Goal: Navigation & Orientation: Find specific page/section

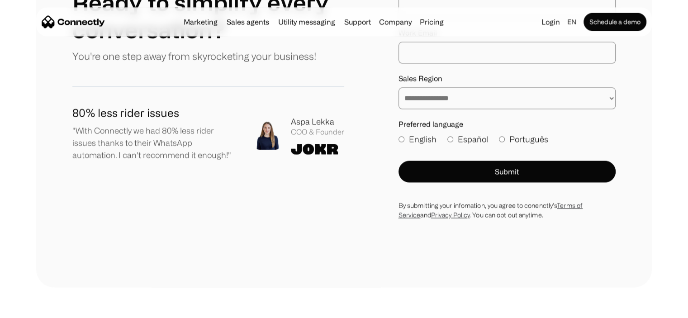
scroll to position [5024, 0]
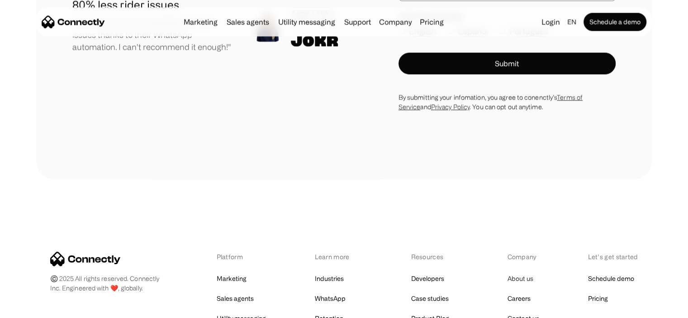
click at [522, 272] on link "About us" at bounding box center [520, 278] width 26 height 13
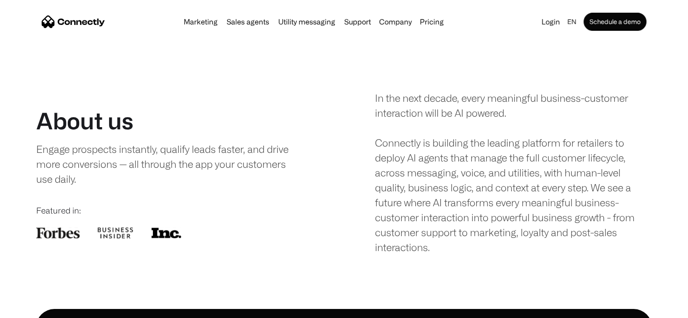
click at [53, 25] on img "home" at bounding box center [73, 21] width 63 height 13
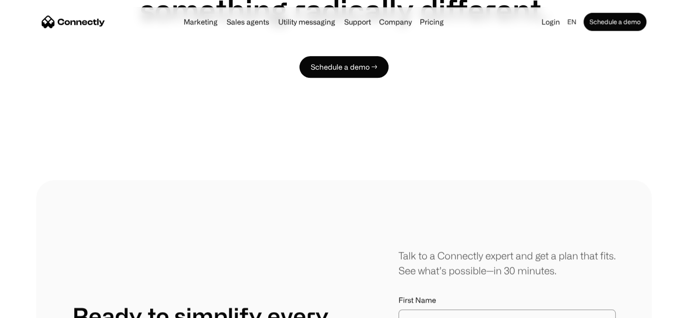
scroll to position [4518, 0]
